Goal: Navigation & Orientation: Find specific page/section

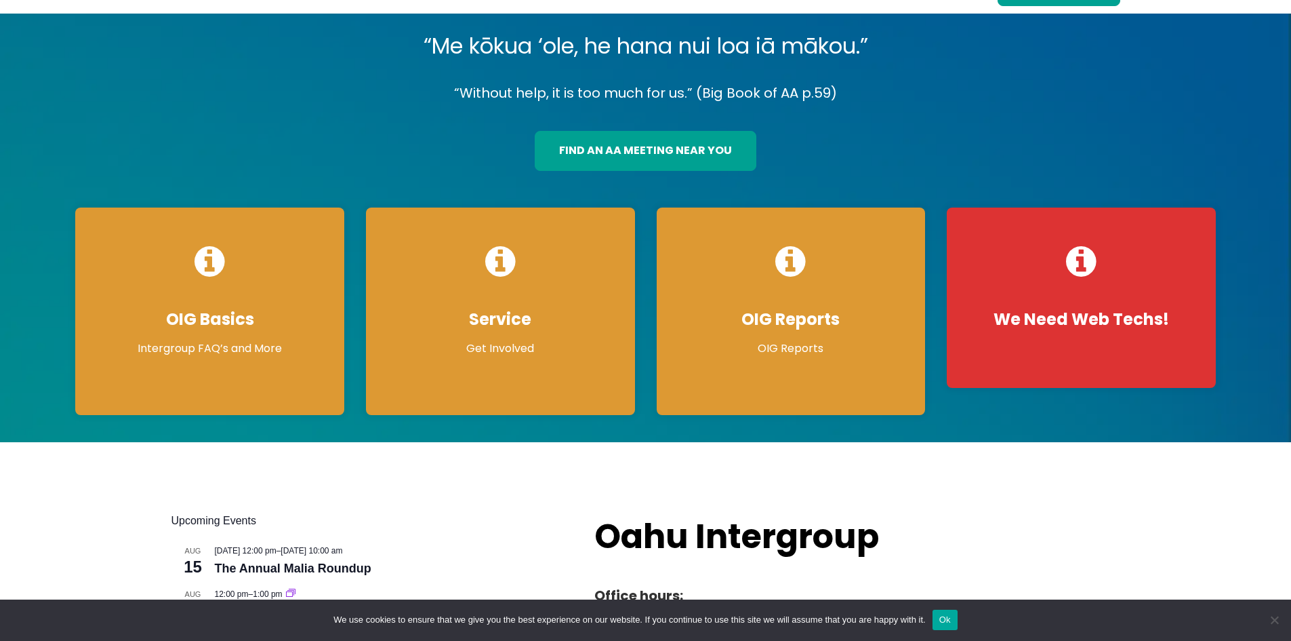
scroll to position [68, 0]
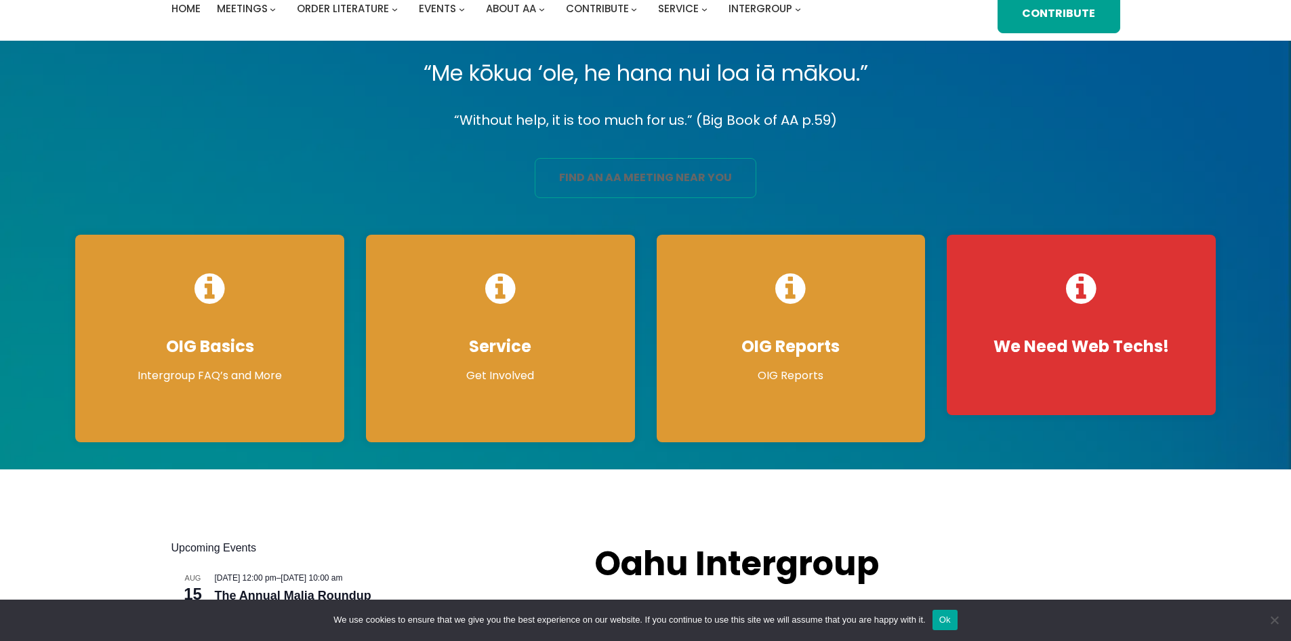
click at [645, 158] on link "find an aa meeting near you" at bounding box center [646, 178] width 222 height 40
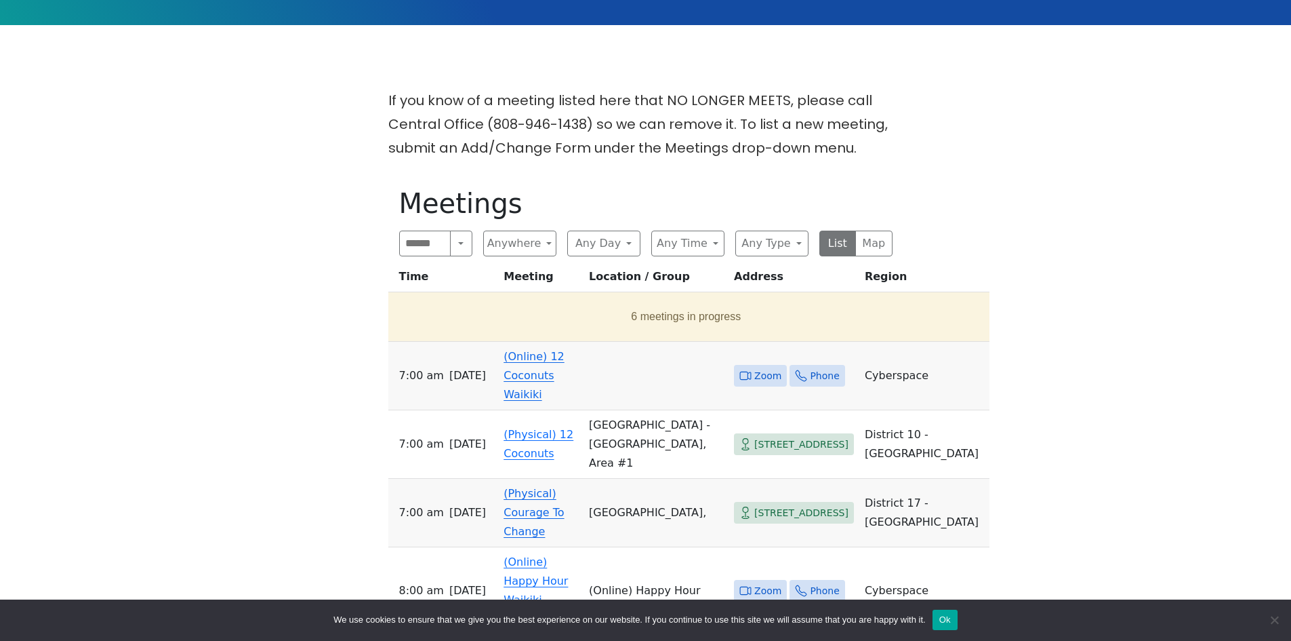
scroll to position [407, 0]
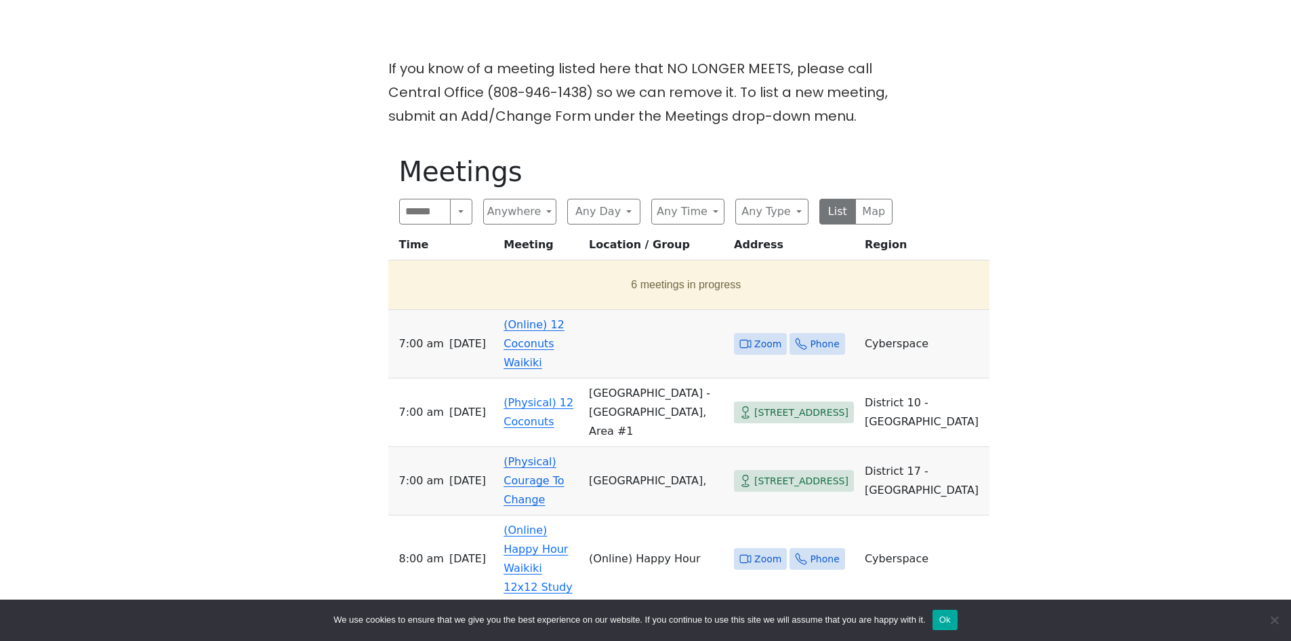
click at [542, 333] on td "(Online) 12 Coconuts Waikiki" at bounding box center [540, 344] width 85 height 68
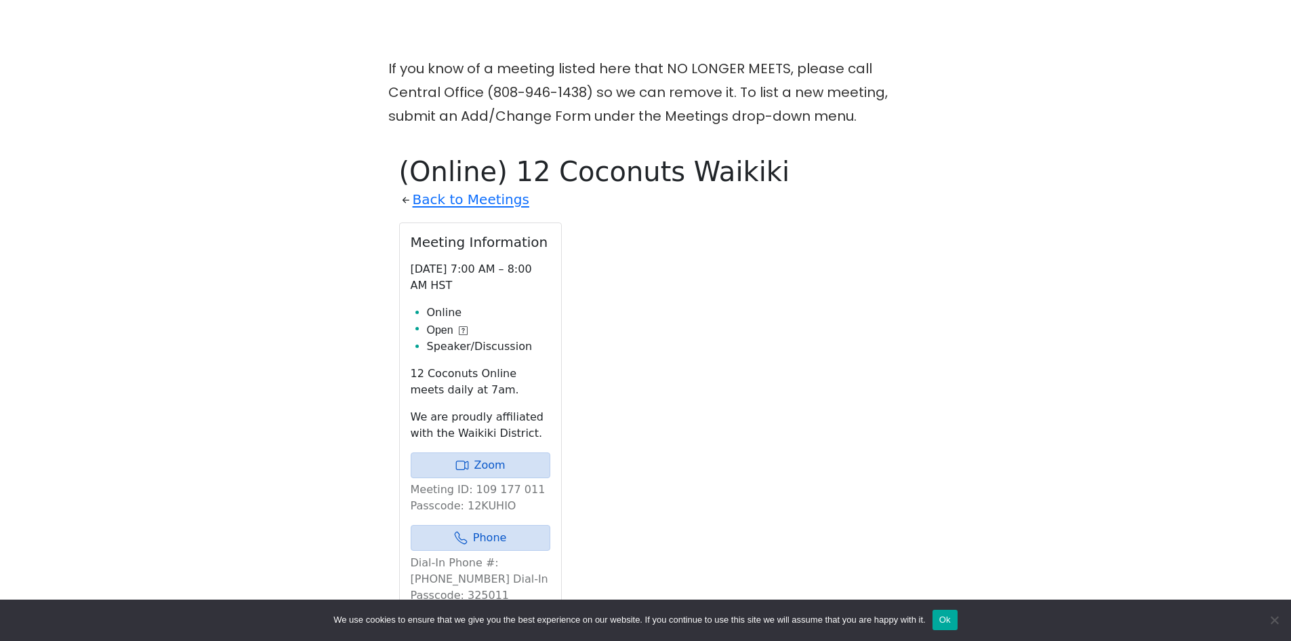
scroll to position [551, 0]
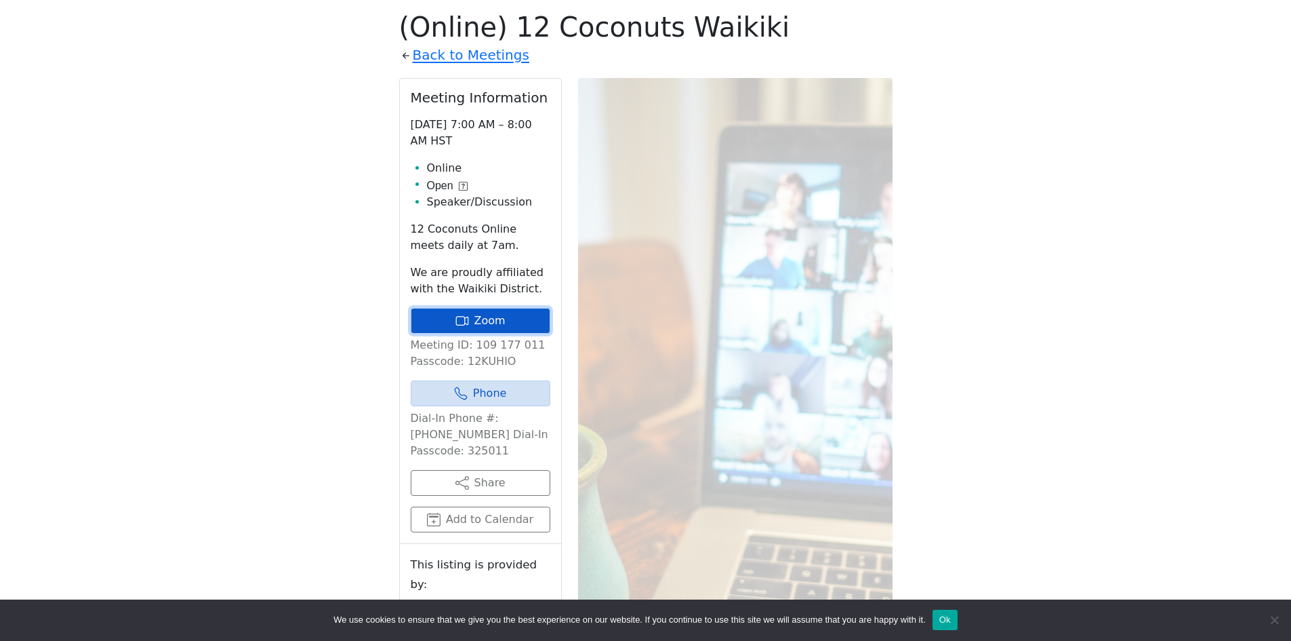
click at [498, 321] on link "Zoom" at bounding box center [481, 321] width 140 height 26
